Goal: Use online tool/utility: Utilize a website feature to perform a specific function

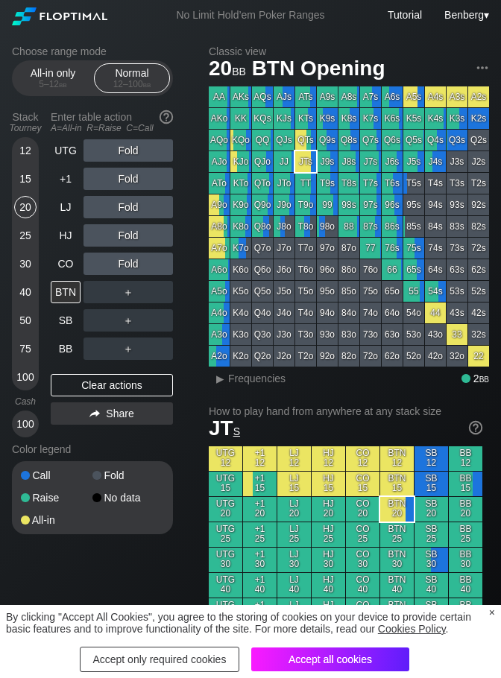
click at [337, 664] on div "Accept all cookies" at bounding box center [330, 659] width 158 height 24
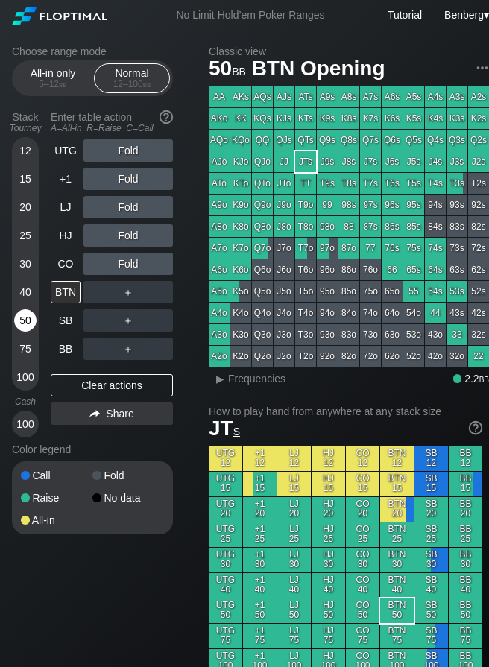
click at [28, 323] on div "50" at bounding box center [25, 320] width 22 height 22
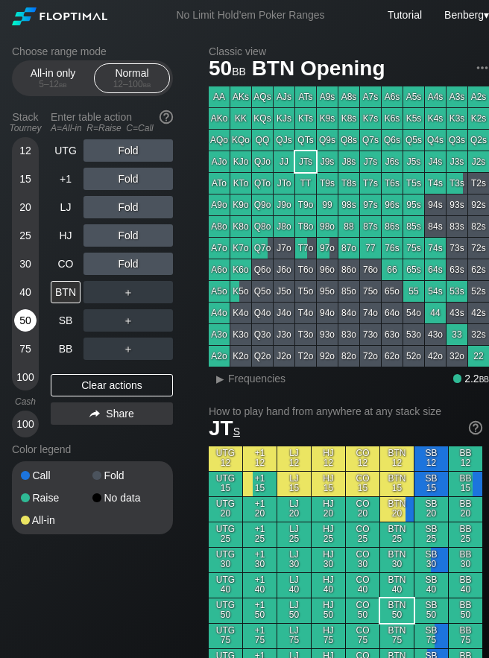
click at [22, 315] on div "50" at bounding box center [25, 320] width 22 height 22
click at [122, 212] on div "R ✕" at bounding box center [128, 207] width 29 height 22
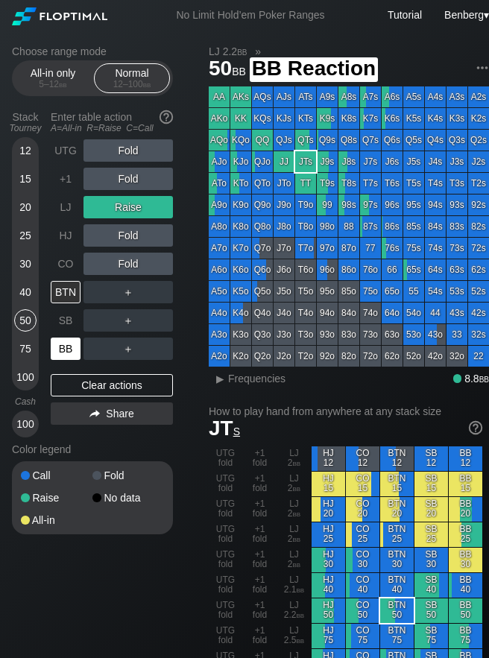
click at [70, 348] on div "BB" at bounding box center [66, 349] width 30 height 22
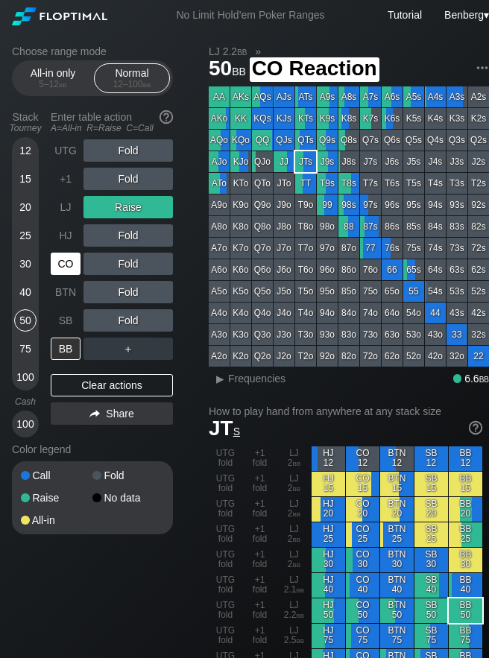
click at [56, 264] on div "CO" at bounding box center [66, 264] width 30 height 22
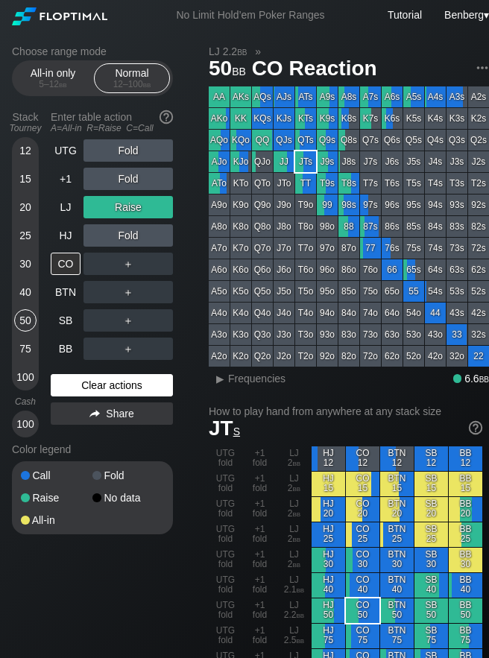
click at [89, 386] on div "Clear actions" at bounding box center [112, 385] width 122 height 22
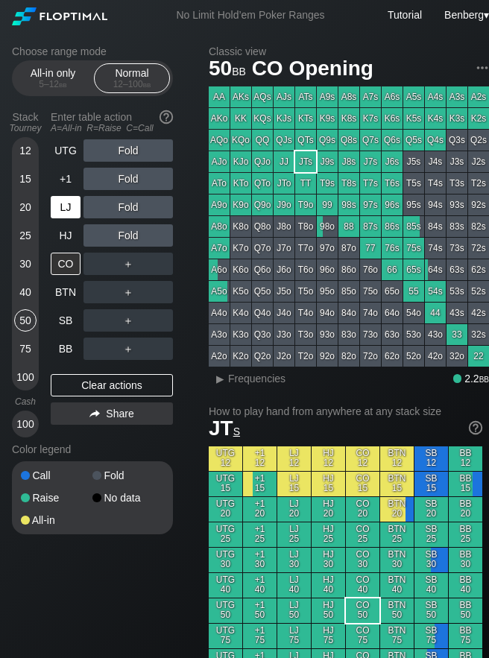
click at [60, 208] on div "LJ" at bounding box center [66, 207] width 30 height 22
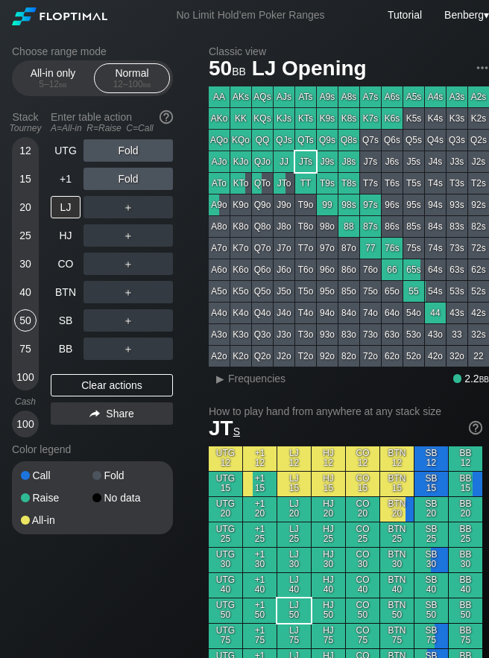
click at [22, 268] on div "30" at bounding box center [25, 264] width 22 height 22
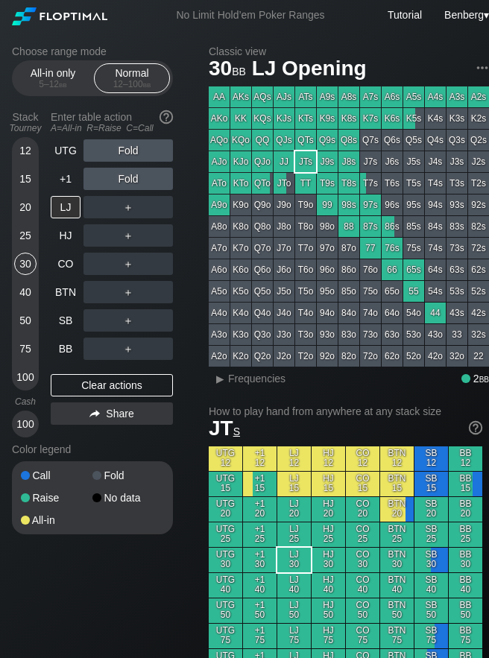
click at [47, 264] on div "Stack Tourney Enter table action A=All-in R=Raise C=Call [PHONE_NUMBER] [PHONE_…" at bounding box center [92, 271] width 161 height 332
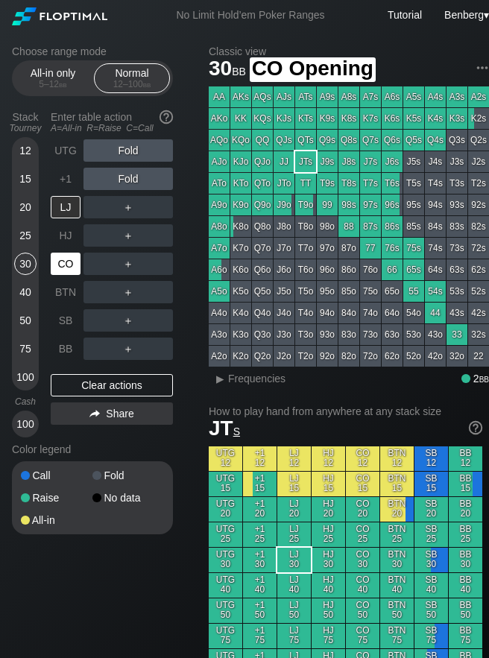
click at [60, 267] on div "CO" at bounding box center [66, 264] width 30 height 22
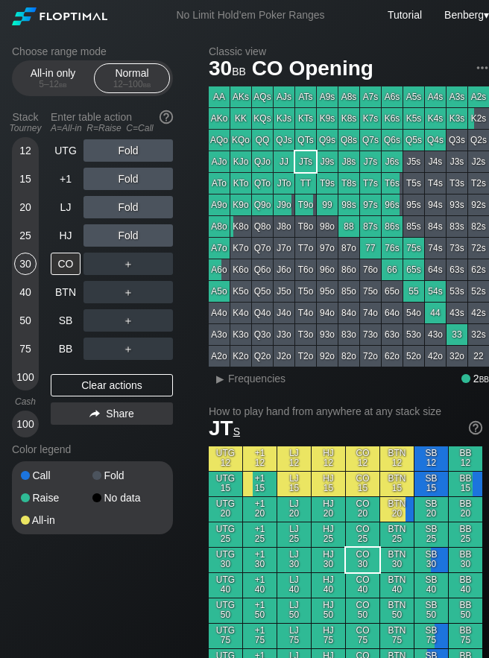
click at [27, 288] on div "40" at bounding box center [25, 292] width 22 height 22
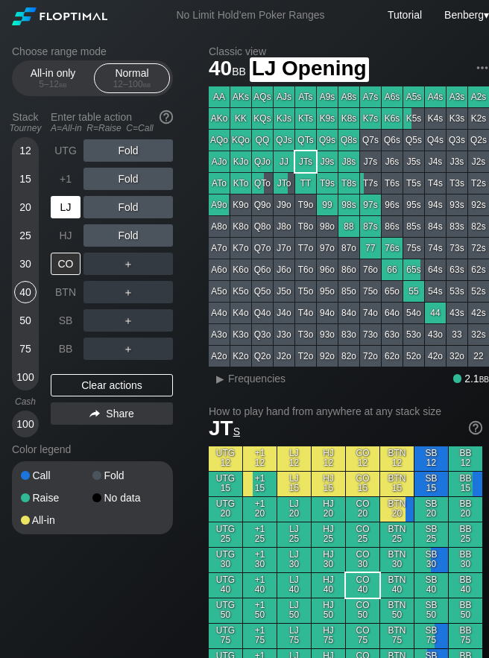
click at [72, 206] on div "LJ" at bounding box center [66, 207] width 30 height 22
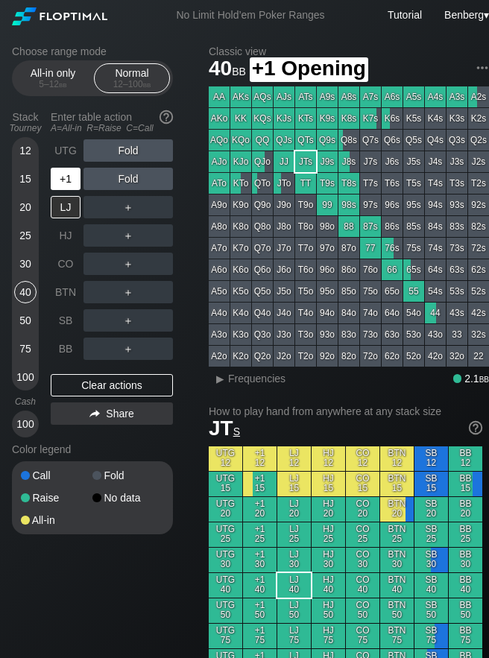
click at [72, 178] on div "+1" at bounding box center [66, 179] width 30 height 22
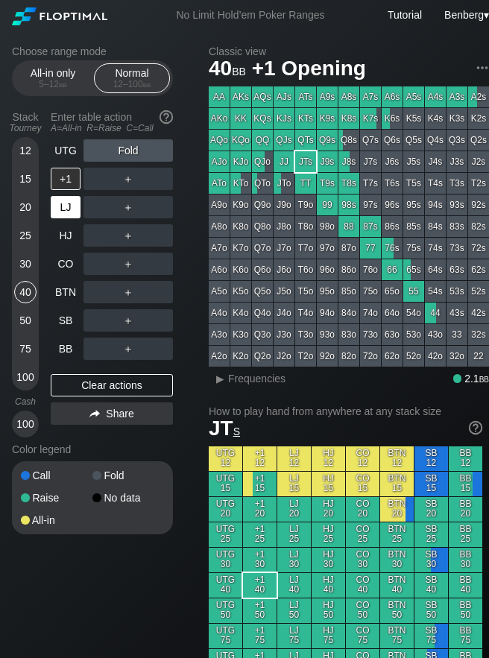
click at [75, 211] on div "LJ" at bounding box center [66, 207] width 30 height 22
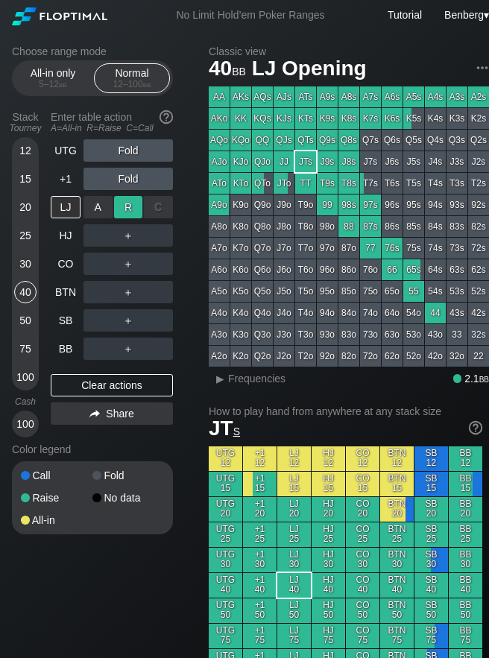
click at [126, 206] on div "R ✕" at bounding box center [128, 207] width 29 height 22
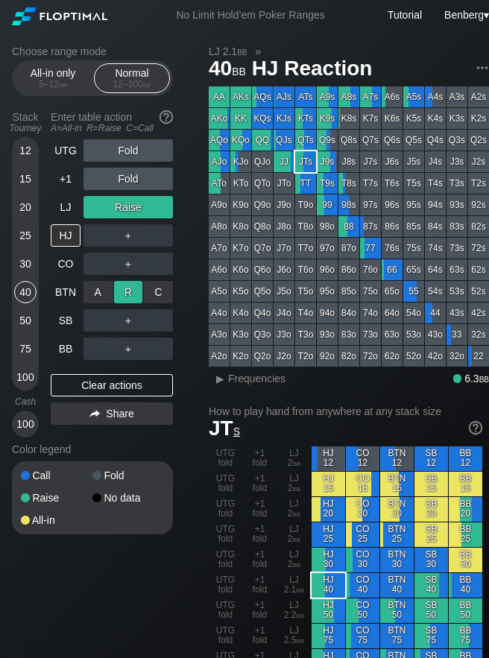
click at [129, 296] on div "R ✕" at bounding box center [128, 292] width 29 height 22
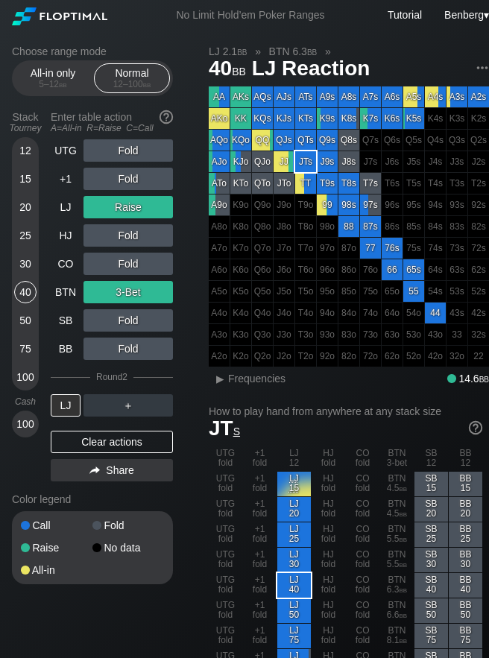
click at [25, 262] on div "30" at bounding box center [25, 264] width 22 height 22
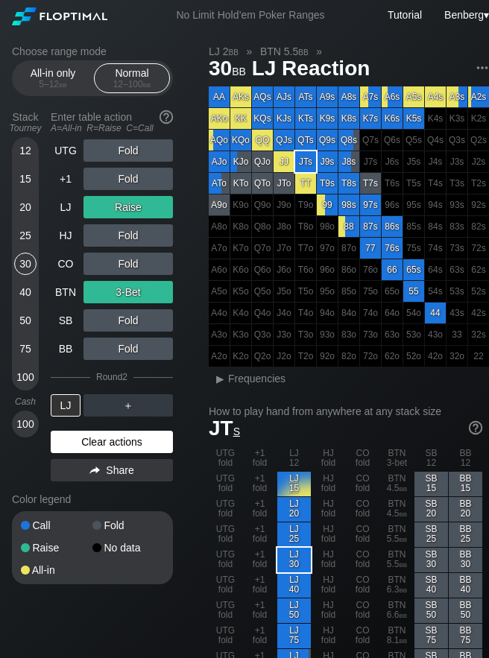
click at [145, 433] on div "Clear actions" at bounding box center [112, 442] width 122 height 22
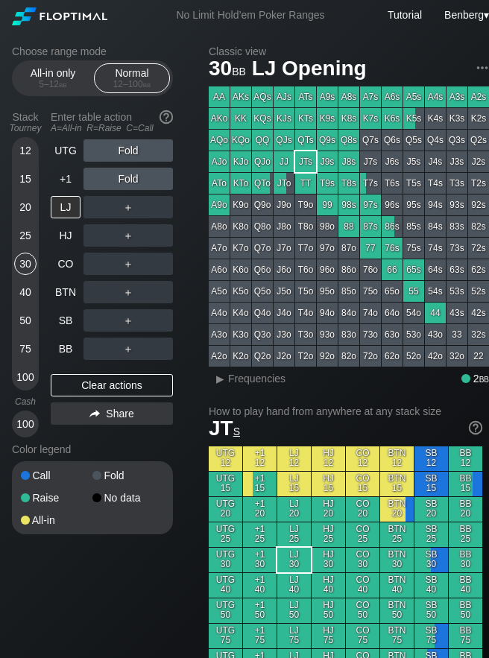
click at [13, 241] on div "12 15 20 25 30 40 50 75 100" at bounding box center [25, 263] width 27 height 253
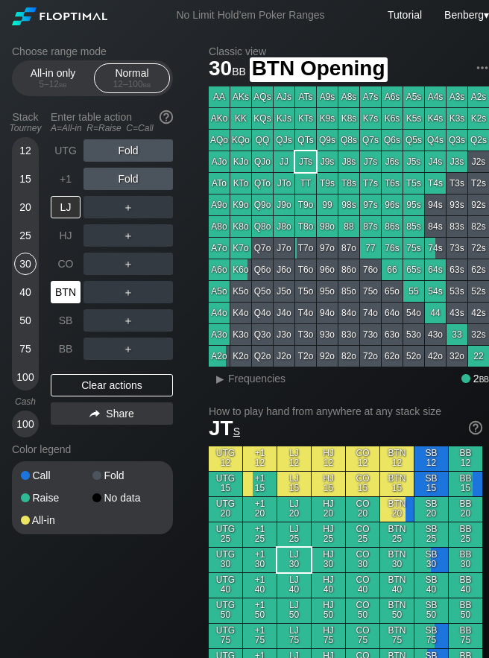
click at [59, 285] on div "BTN" at bounding box center [66, 292] width 30 height 22
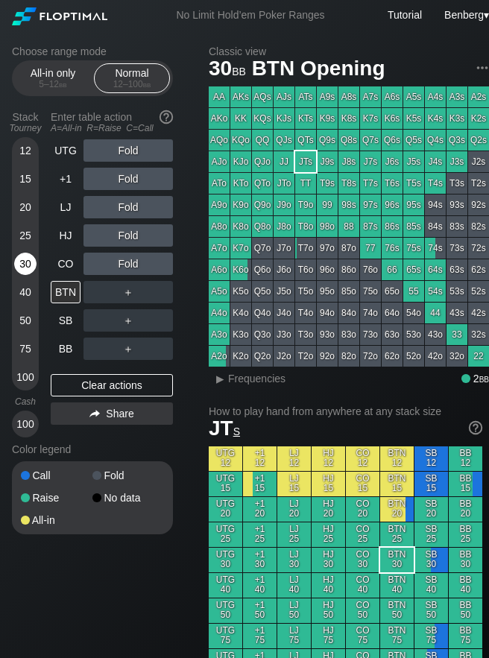
click at [22, 264] on div "30" at bounding box center [25, 264] width 22 height 22
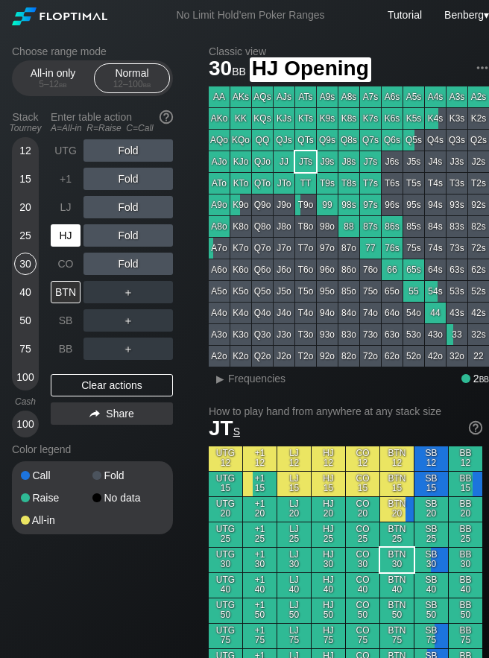
click at [68, 238] on div "HJ" at bounding box center [66, 235] width 30 height 22
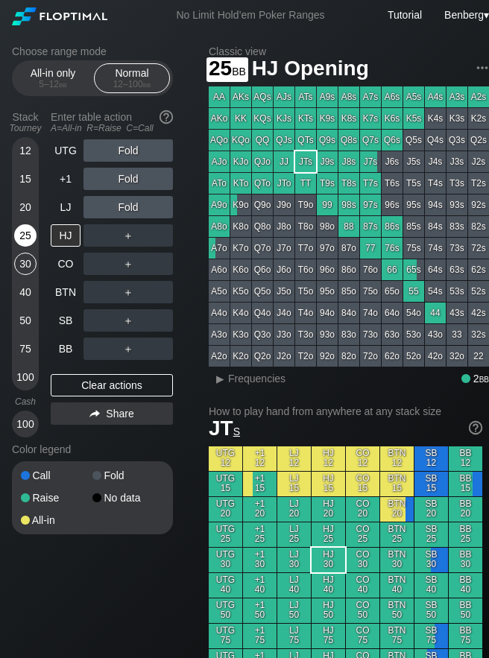
click at [28, 236] on div "25" at bounding box center [25, 235] width 22 height 22
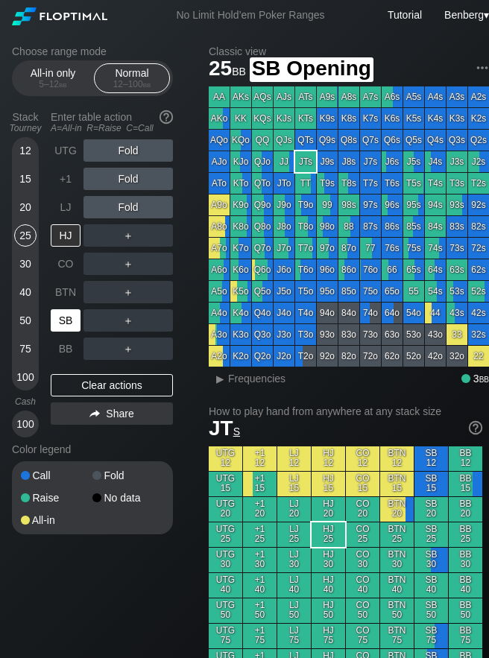
click at [60, 323] on div "SB" at bounding box center [66, 320] width 30 height 22
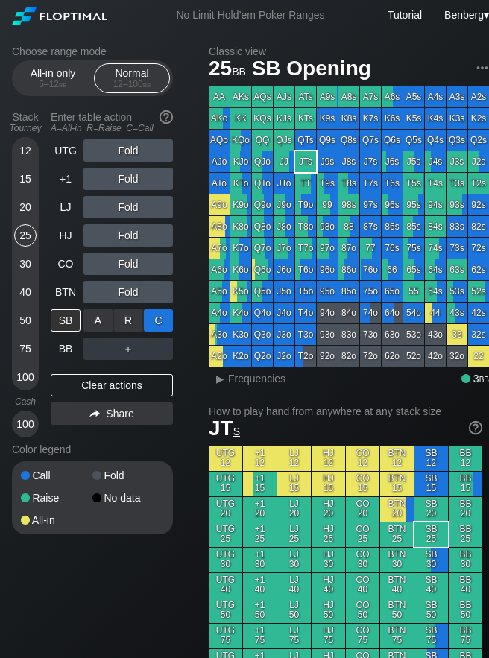
click at [163, 323] on div "C ✕" at bounding box center [158, 320] width 29 height 22
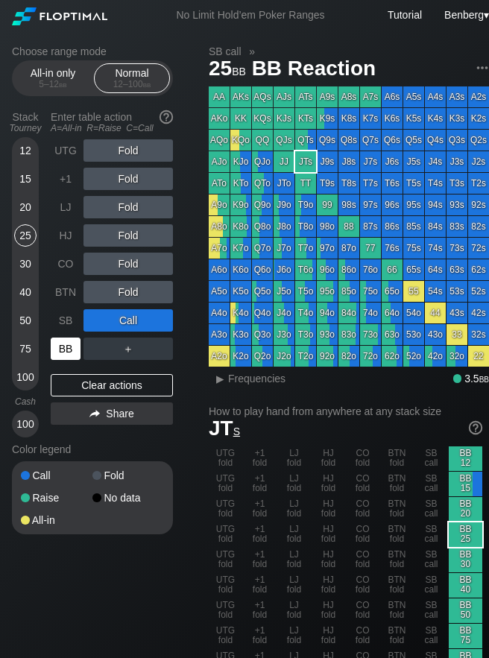
click at [77, 350] on div "BB" at bounding box center [66, 349] width 30 height 22
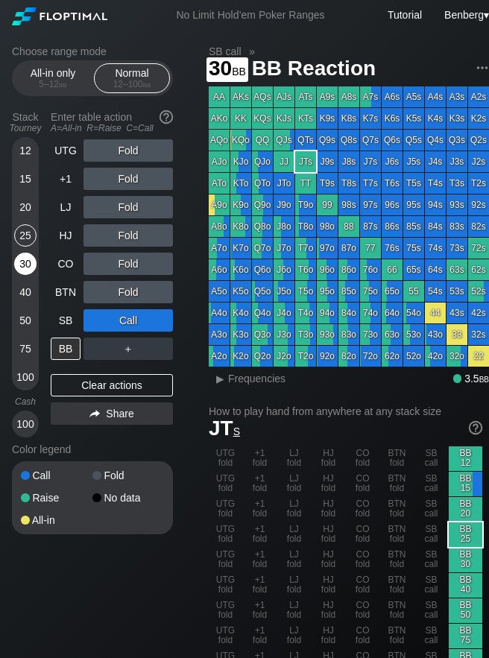
click at [17, 260] on div "30" at bounding box center [25, 264] width 22 height 22
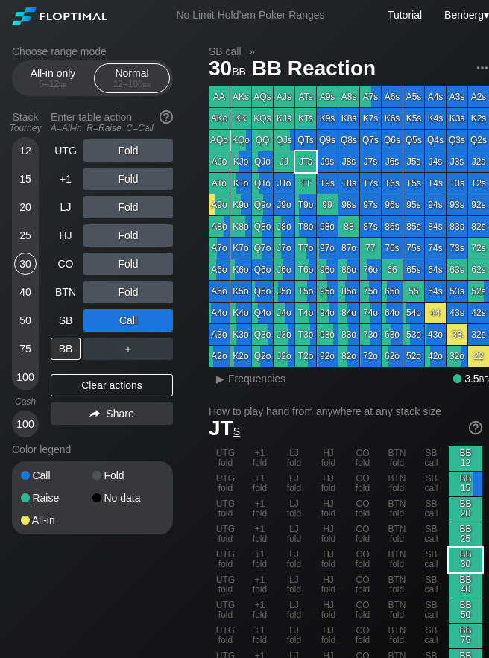
click at [26, 291] on div "40" at bounding box center [25, 292] width 22 height 22
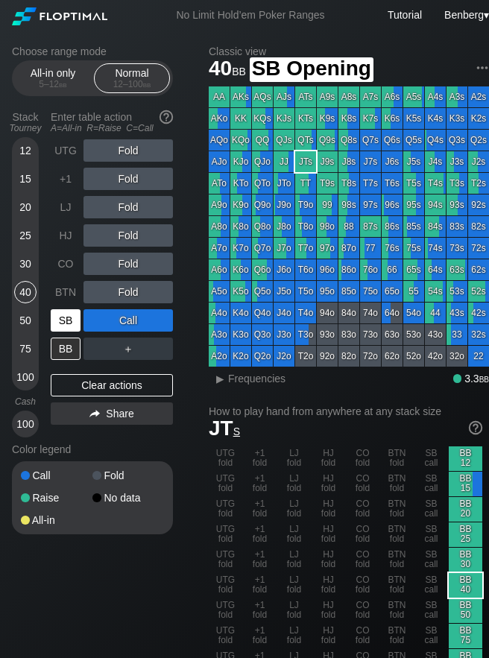
click at [66, 329] on div "SB" at bounding box center [66, 320] width 30 height 22
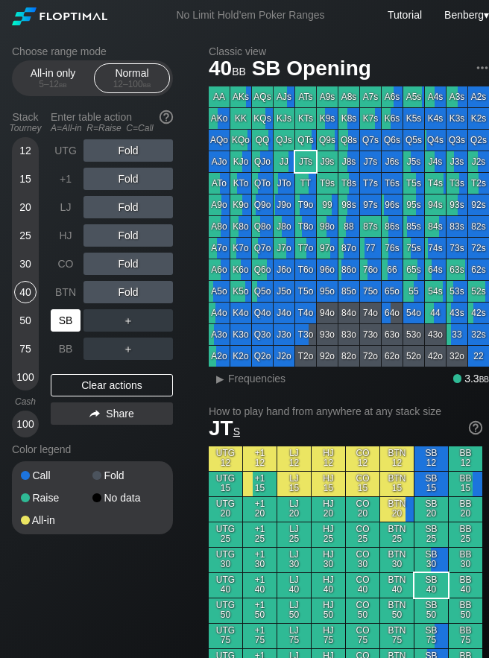
click at [65, 319] on div "SB" at bounding box center [66, 320] width 30 height 22
click at [132, 314] on div "R ✕" at bounding box center [128, 320] width 29 height 22
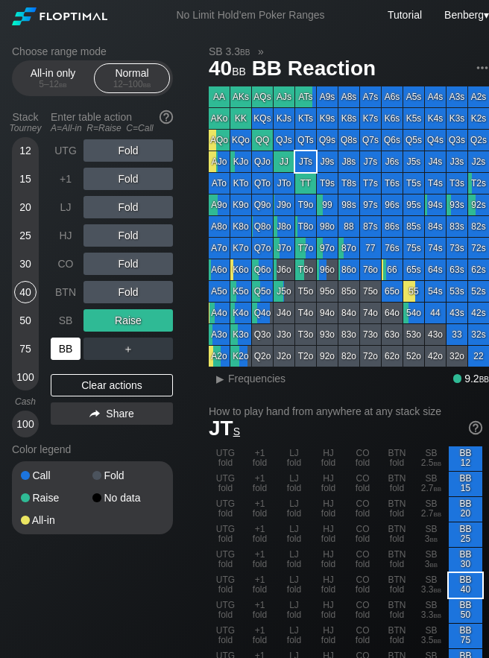
click at [60, 346] on div "BB" at bounding box center [66, 349] width 30 height 22
click at [123, 352] on div "R ✕" at bounding box center [128, 349] width 29 height 22
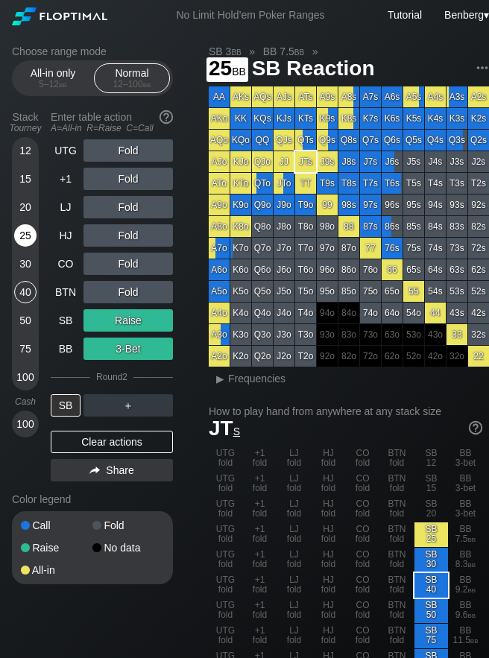
click at [18, 235] on div "25" at bounding box center [25, 235] width 22 height 22
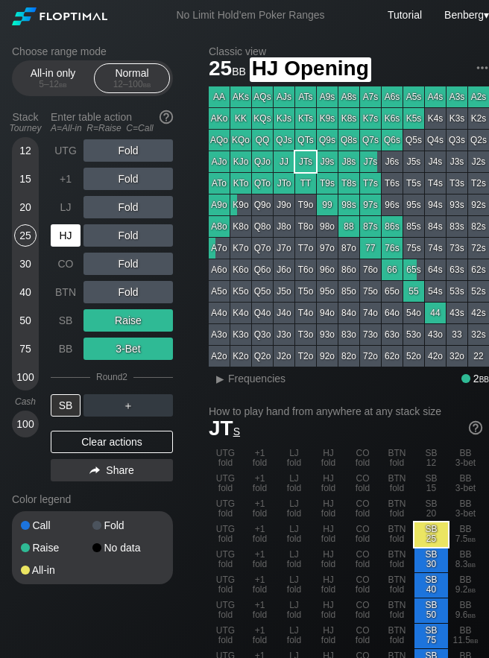
click at [59, 233] on div "HJ" at bounding box center [66, 235] width 30 height 22
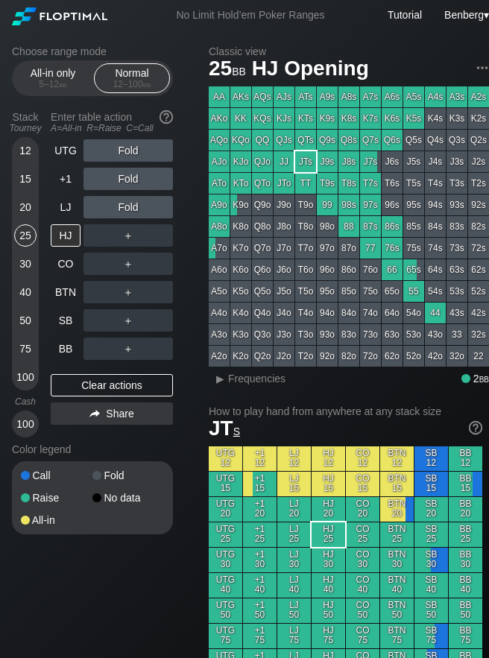
click at [21, 256] on div "30" at bounding box center [25, 264] width 22 height 22
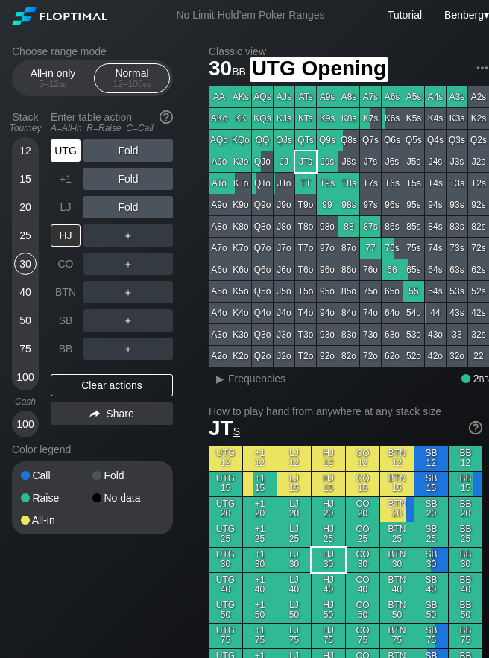
click at [77, 149] on div "UTG" at bounding box center [66, 150] width 30 height 22
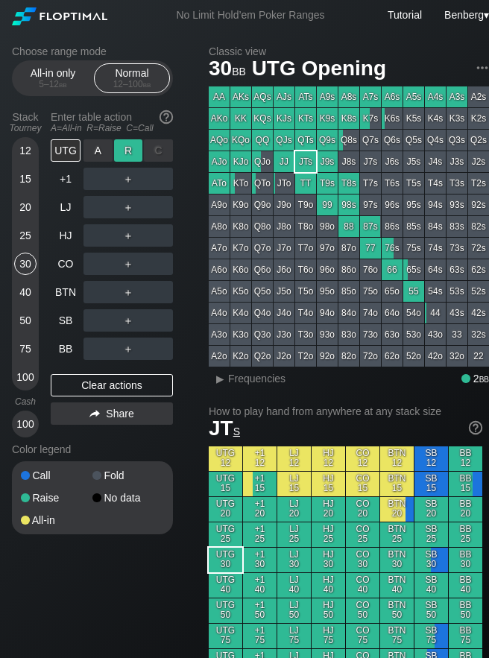
click at [133, 151] on div "R ✕" at bounding box center [128, 150] width 29 height 22
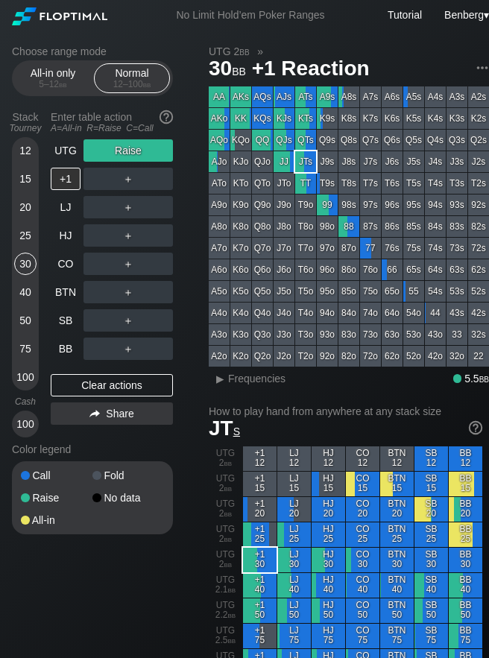
click at [19, 179] on div "15" at bounding box center [25, 179] width 22 height 22
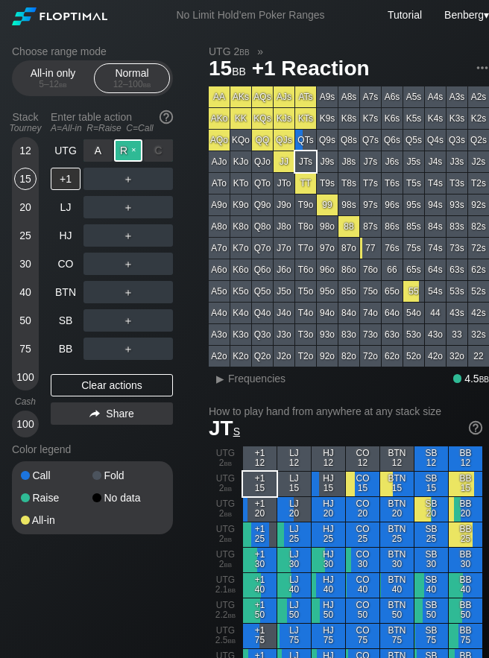
click at [124, 147] on div "R ✕" at bounding box center [128, 150] width 29 height 22
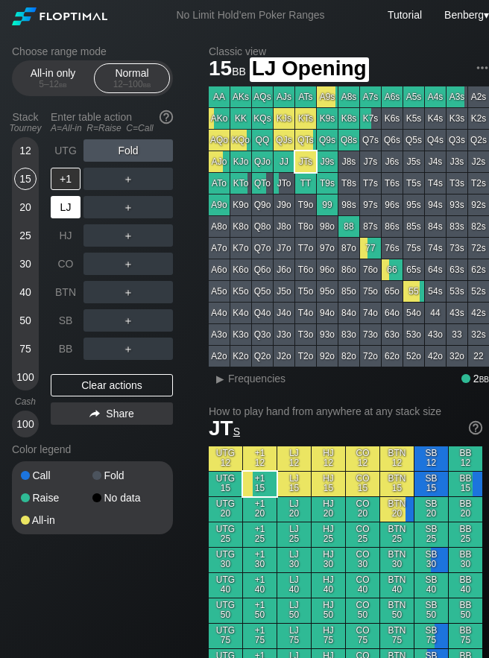
click at [57, 211] on div "LJ" at bounding box center [66, 207] width 30 height 22
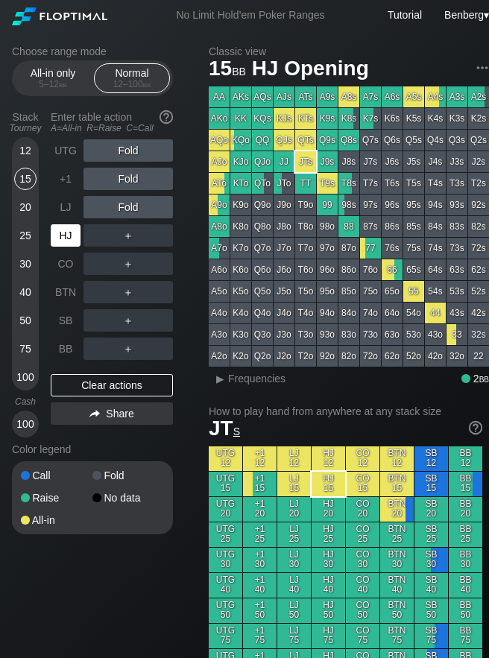
click at [69, 239] on div "HJ" at bounding box center [66, 235] width 30 height 22
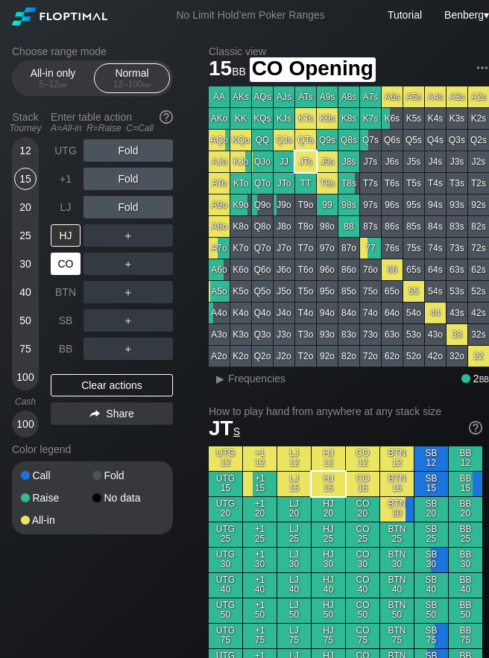
click at [59, 269] on div "CO" at bounding box center [66, 264] width 30 height 22
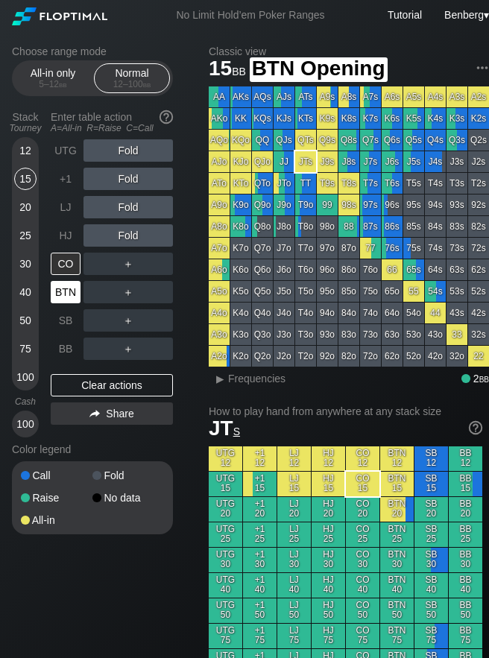
click at [69, 287] on div "BTN" at bounding box center [66, 292] width 30 height 22
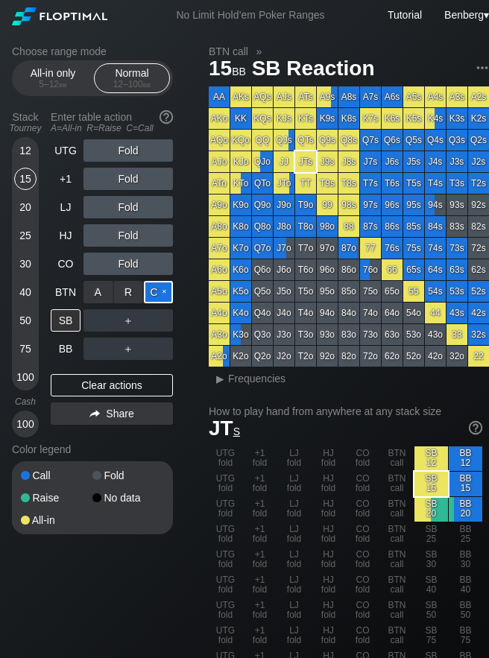
click at [155, 291] on div "C ✕" at bounding box center [158, 292] width 29 height 22
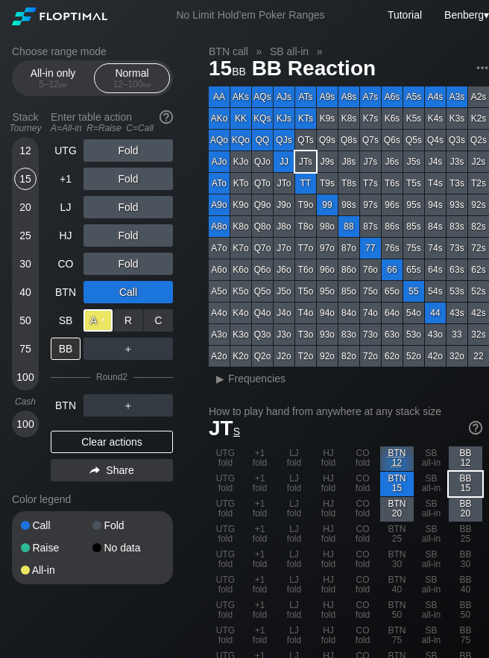
click at [98, 324] on div "A ✕" at bounding box center [97, 320] width 29 height 22
click at [90, 434] on div "Clear actions" at bounding box center [112, 442] width 122 height 22
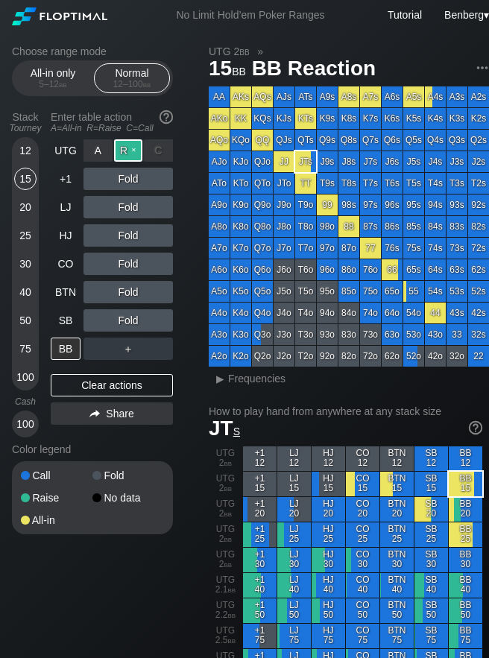
click at [122, 155] on div "R ✕" at bounding box center [128, 150] width 29 height 22
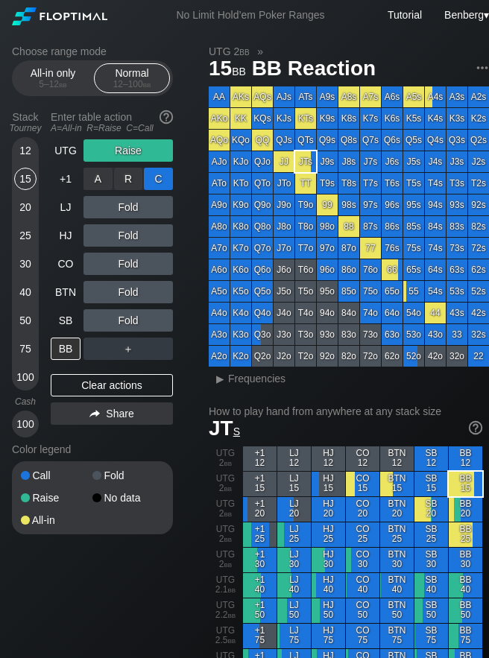
click at [157, 177] on div "C ✕" at bounding box center [158, 179] width 29 height 22
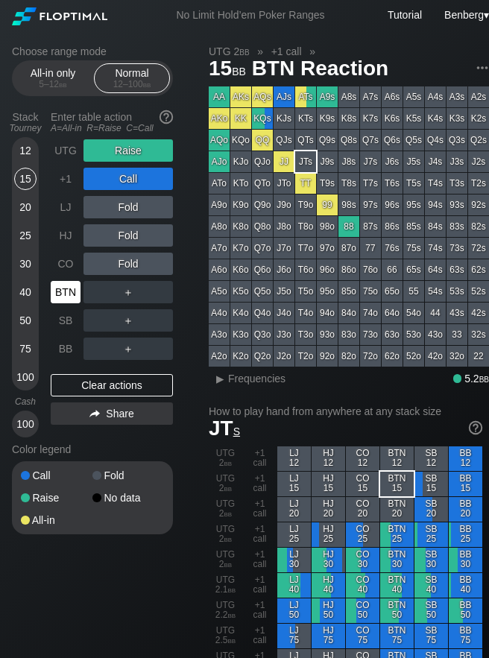
click at [69, 289] on div "BTN" at bounding box center [66, 292] width 30 height 22
click at [158, 295] on div "C ✕" at bounding box center [158, 292] width 29 height 22
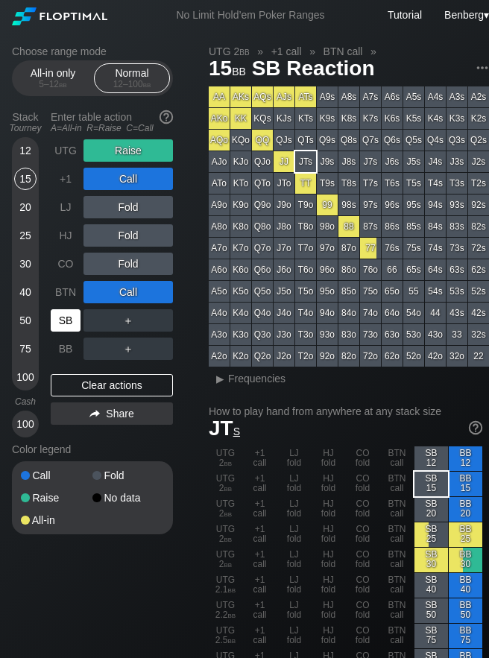
click at [66, 323] on div "SB" at bounding box center [66, 320] width 30 height 22
click at [92, 323] on div "A ✕" at bounding box center [97, 320] width 29 height 22
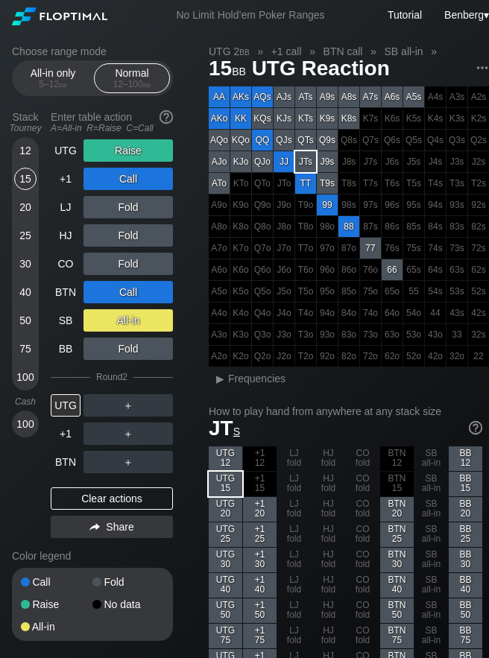
drag, startPoint x: 98, startPoint y: 495, endPoint x: 96, endPoint y: 486, distance: 9.2
click at [98, 495] on div "Clear actions" at bounding box center [112, 498] width 122 height 22
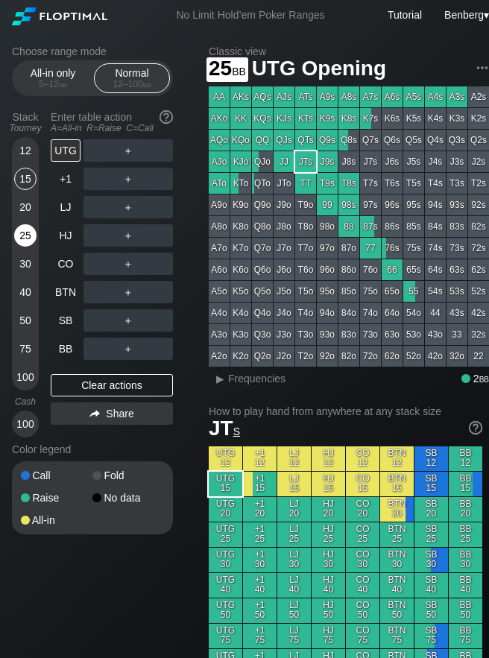
click at [31, 248] on div "25" at bounding box center [25, 238] width 22 height 28
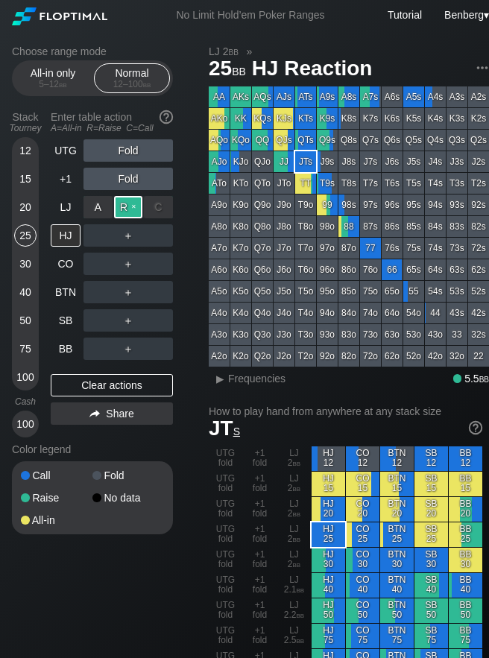
click at [136, 204] on div "R ✕" at bounding box center [128, 207] width 29 height 22
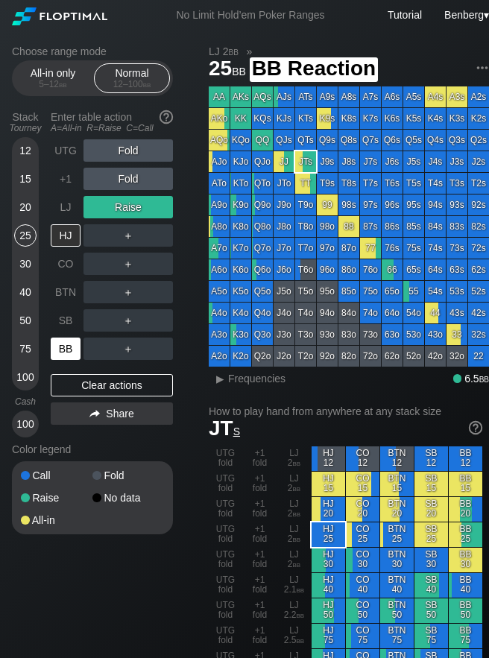
click at [64, 346] on div "BB" at bounding box center [66, 349] width 30 height 22
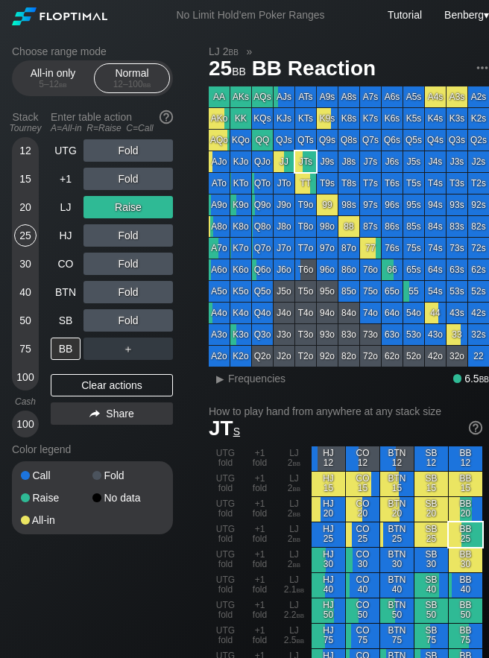
click at [25, 259] on div "30" at bounding box center [25, 264] width 22 height 22
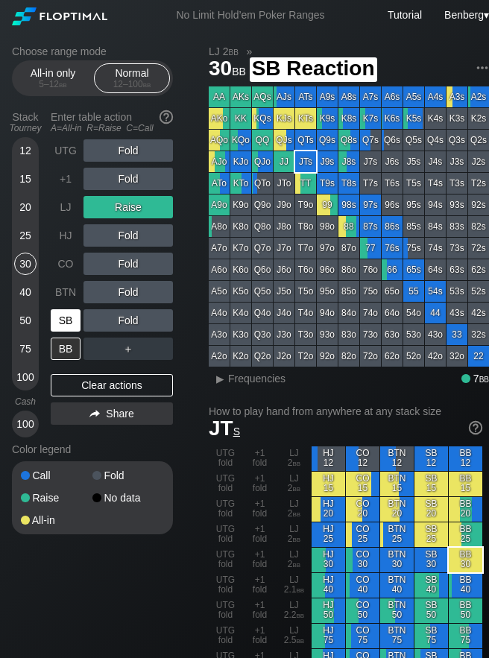
click at [73, 314] on div "SB" at bounding box center [66, 320] width 30 height 22
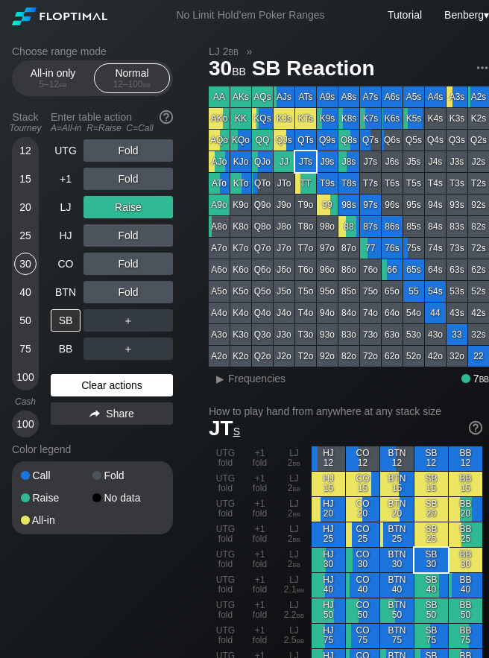
click at [114, 389] on div "Clear actions" at bounding box center [112, 385] width 122 height 22
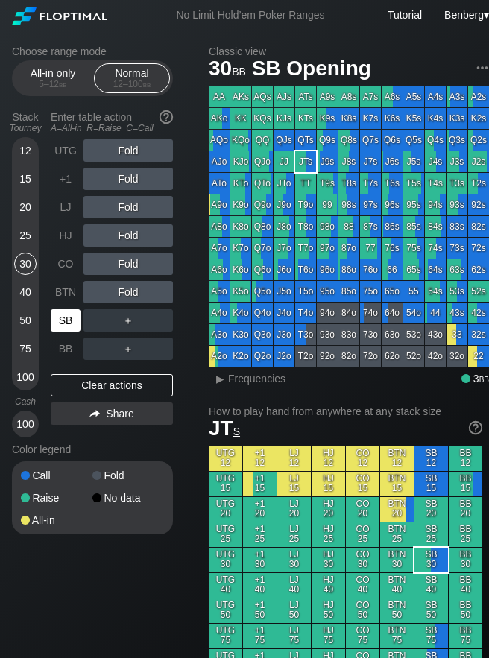
click at [62, 323] on div "SB" at bounding box center [66, 320] width 30 height 22
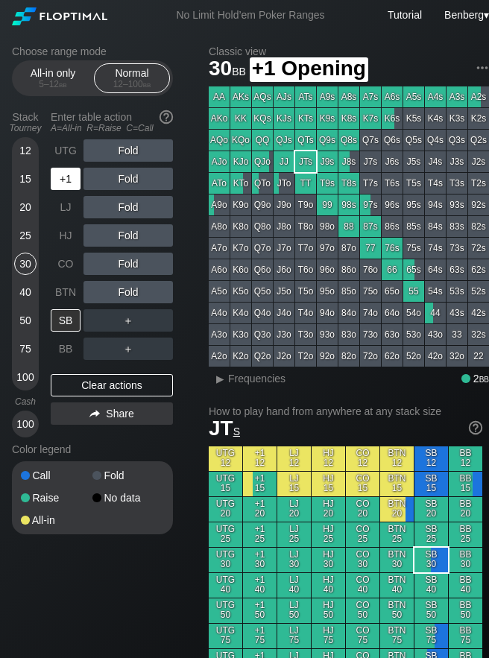
click at [76, 185] on div "+1" at bounding box center [66, 179] width 30 height 22
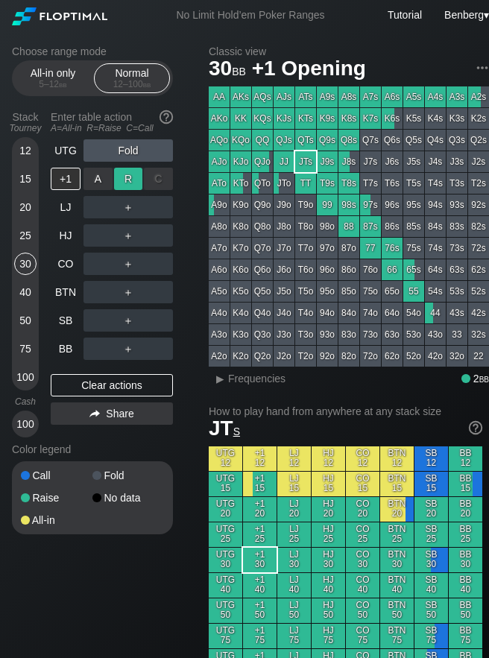
click at [124, 181] on div "R ✕" at bounding box center [128, 179] width 29 height 22
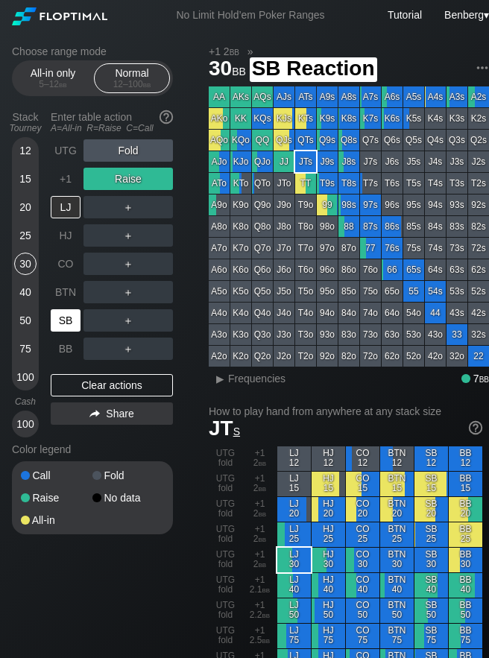
click at [74, 315] on div "SB" at bounding box center [66, 320] width 30 height 22
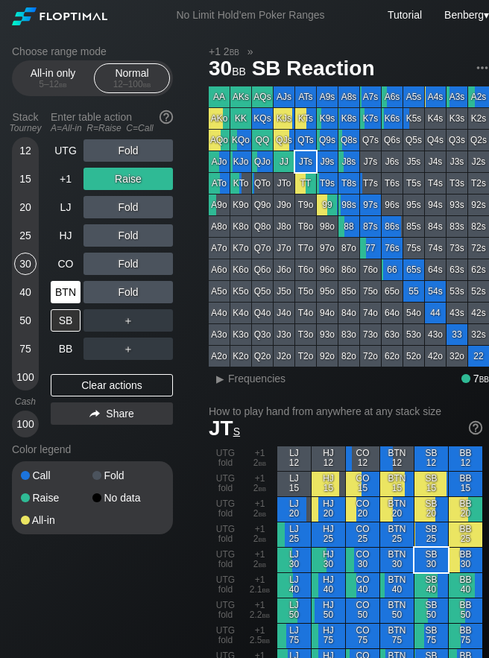
click at [64, 283] on div "BTN" at bounding box center [66, 292] width 30 height 22
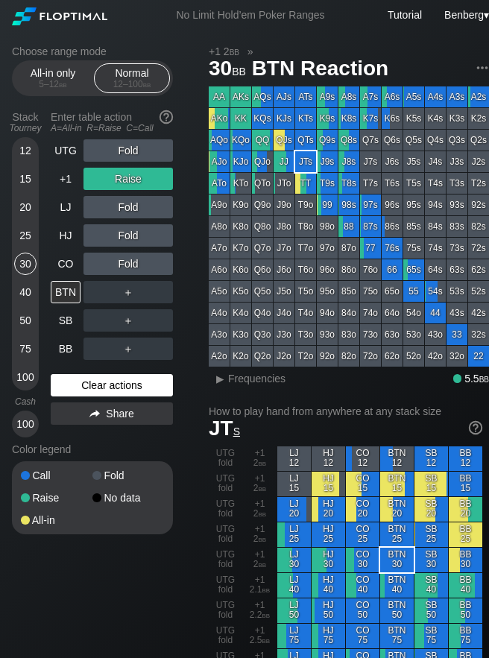
click at [132, 379] on div "Clear actions" at bounding box center [112, 385] width 122 height 22
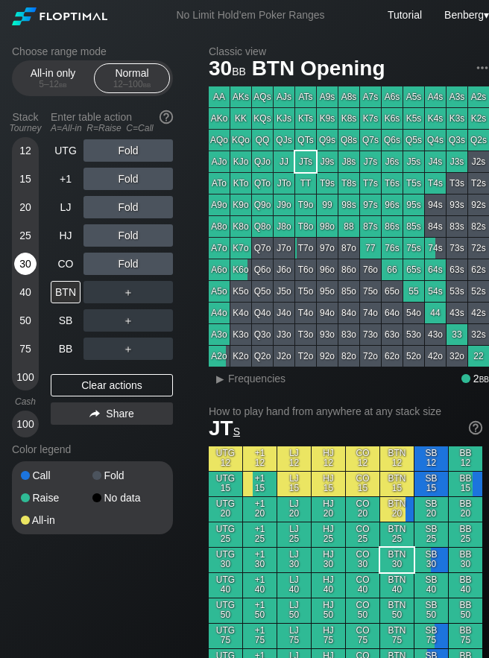
click at [28, 265] on div "30" at bounding box center [25, 264] width 22 height 22
click at [63, 297] on div "BTN" at bounding box center [66, 292] width 30 height 22
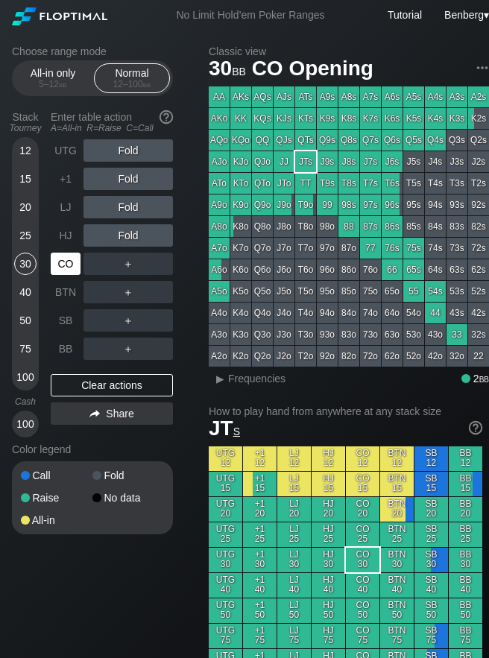
click at [57, 269] on div "CO" at bounding box center [66, 264] width 30 height 22
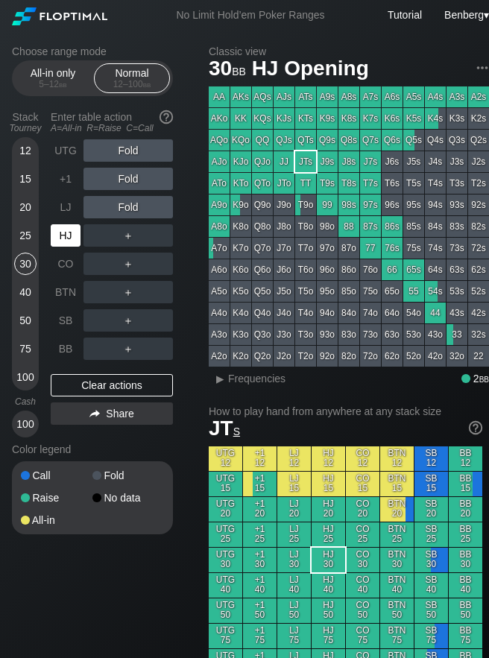
click at [73, 239] on div "HJ" at bounding box center [66, 235] width 30 height 22
click at [127, 229] on div "R ✕" at bounding box center [128, 235] width 29 height 22
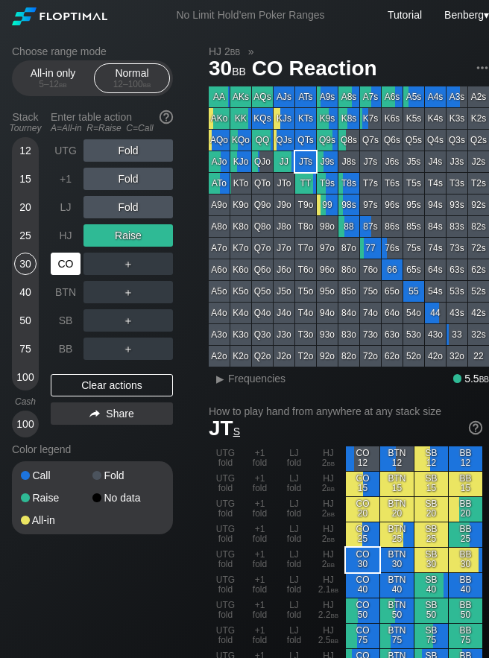
click at [76, 267] on div "CO" at bounding box center [66, 264] width 30 height 22
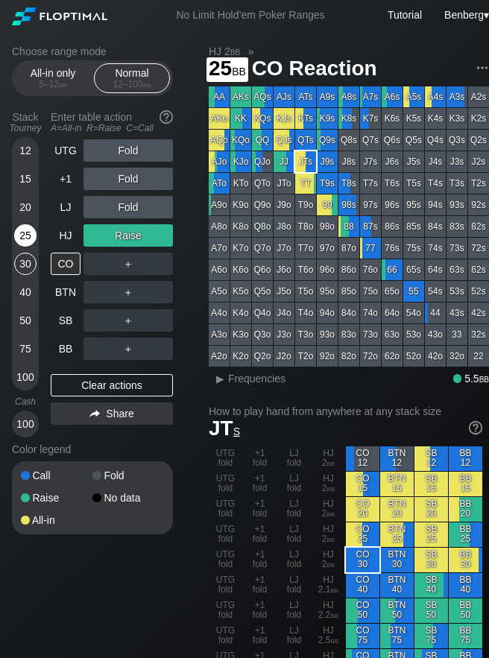
click at [29, 232] on div "25" at bounding box center [25, 235] width 22 height 22
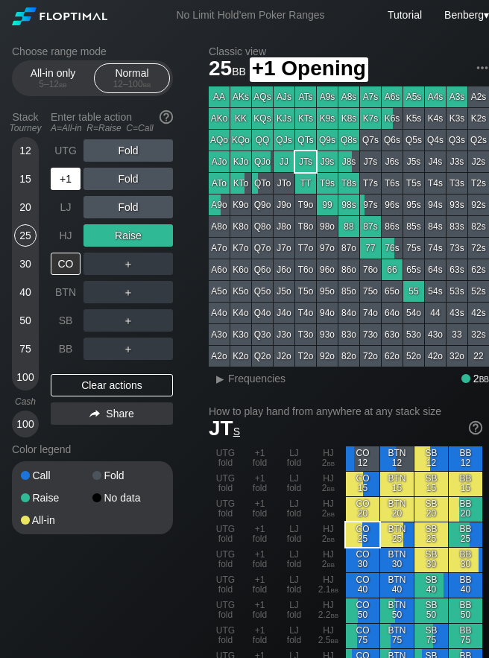
click at [71, 171] on div "+1" at bounding box center [66, 179] width 30 height 22
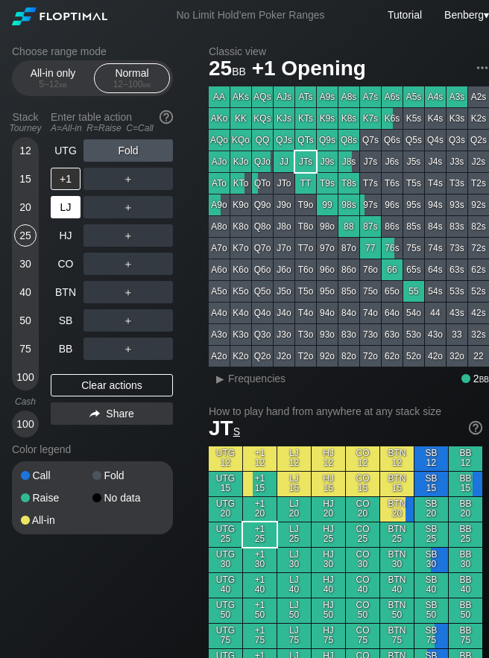
click at [66, 206] on div "LJ" at bounding box center [66, 207] width 30 height 22
